Goal: Find specific page/section: Find specific page/section

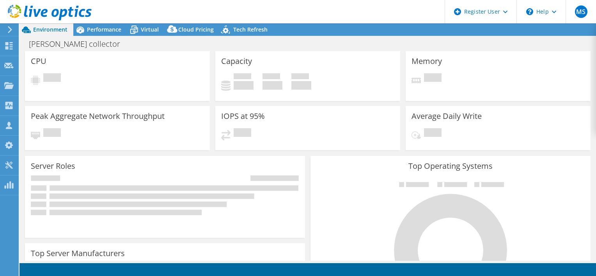
select select "USD"
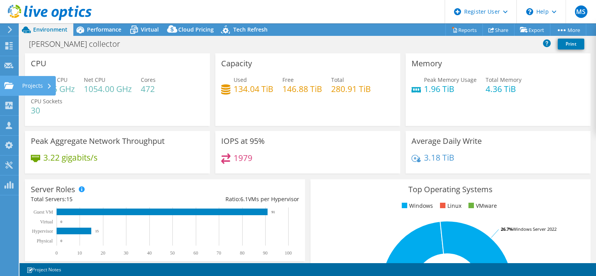
click at [9, 86] on use at bounding box center [8, 85] width 9 height 7
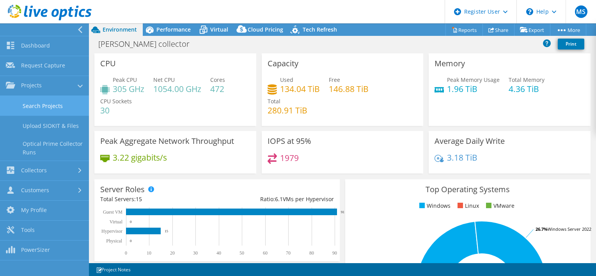
click at [32, 100] on link "Search Projects" at bounding box center [44, 106] width 89 height 20
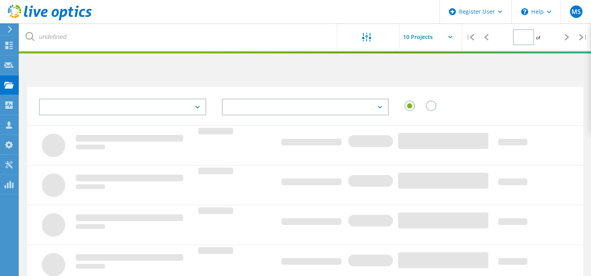
type input "1"
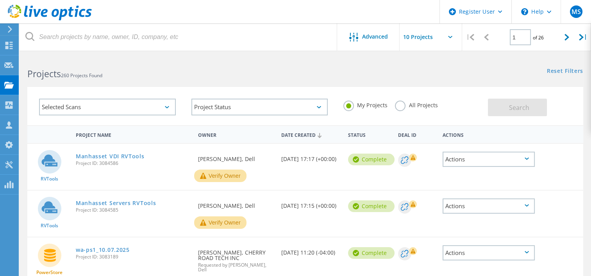
click at [182, 112] on div "Selected Scans" at bounding box center [107, 107] width 152 height 32
click at [23, 85] on div "Projects" at bounding box center [37, 84] width 30 height 5
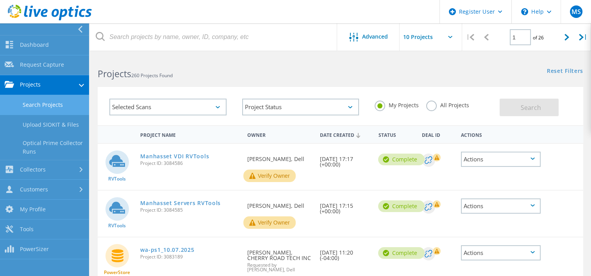
click at [78, 29] on use at bounding box center [80, 29] width 4 height 7
